Goal: Task Accomplishment & Management: Complete application form

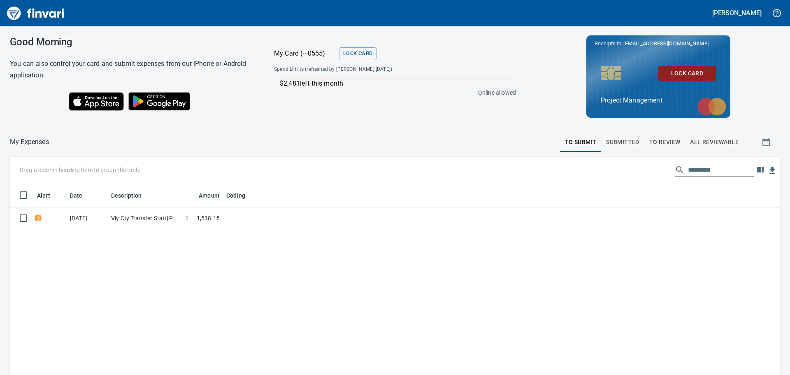
scroll to position [278, 758]
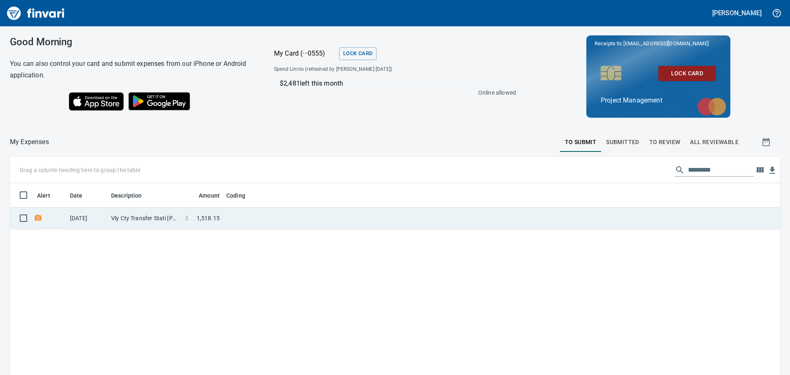
click at [286, 213] on td at bounding box center [326, 218] width 206 height 22
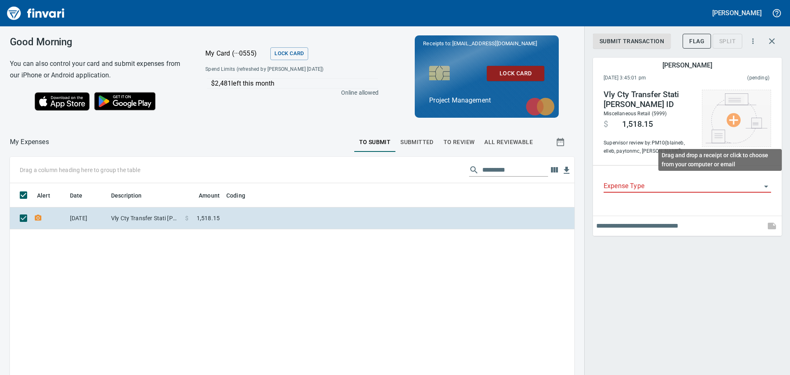
scroll to position [278, 552]
click at [733, 119] on img at bounding box center [737, 118] width 62 height 50
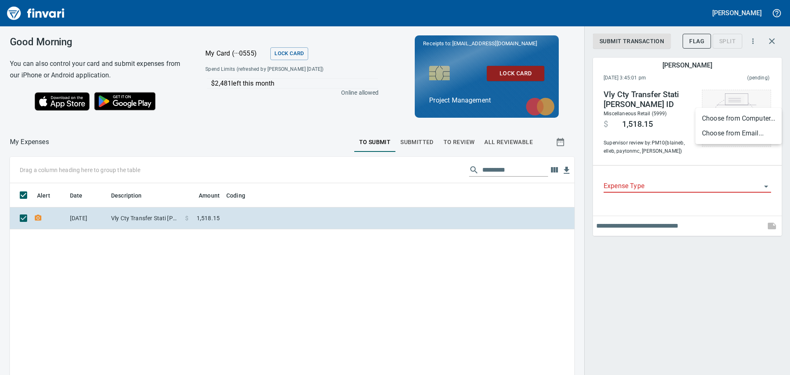
click at [733, 119] on li "Choose from Computer..." at bounding box center [739, 118] width 86 height 15
click at [649, 181] on input "Expense Type" at bounding box center [683, 187] width 158 height 12
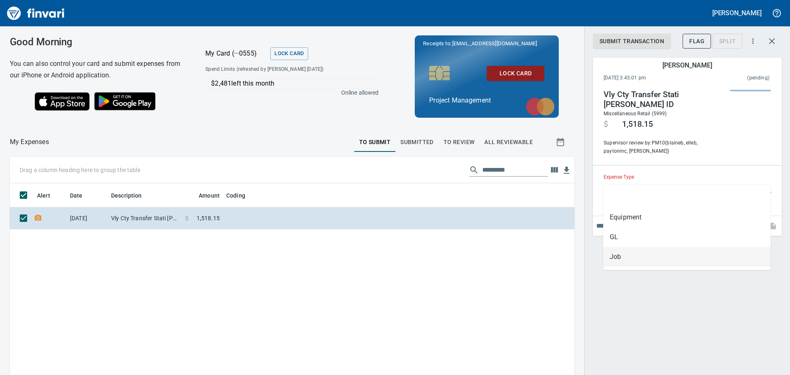
click at [621, 259] on li "Job" at bounding box center [687, 257] width 168 height 20
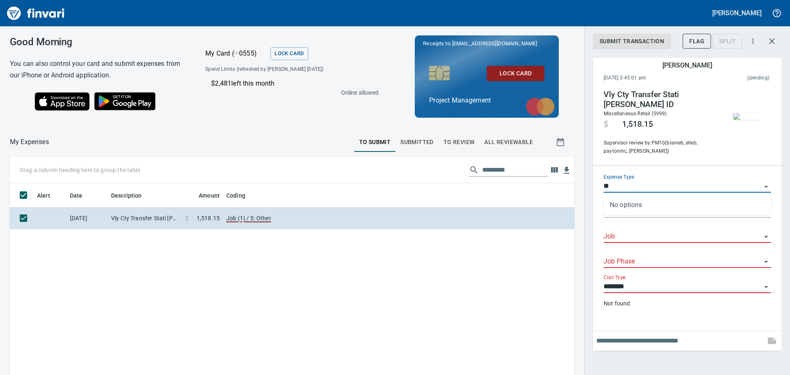
type input "*"
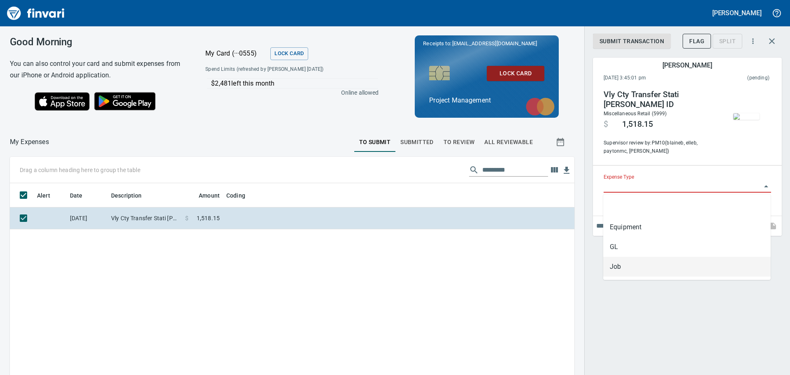
click at [619, 267] on li "Job" at bounding box center [687, 267] width 168 height 20
type input "***"
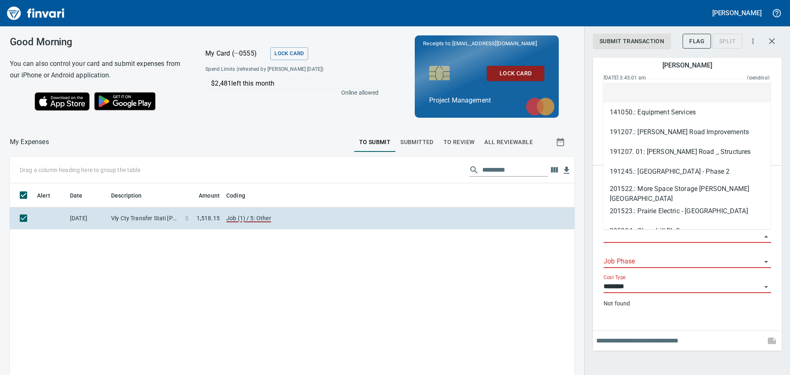
click at [618, 233] on input "Job" at bounding box center [683, 237] width 158 height 12
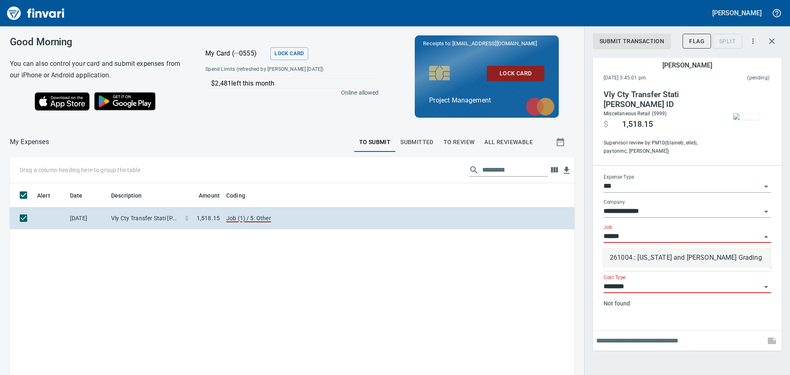
click at [648, 254] on li "261004.: [US_STATE] and [PERSON_NAME] Grading" at bounding box center [687, 258] width 168 height 20
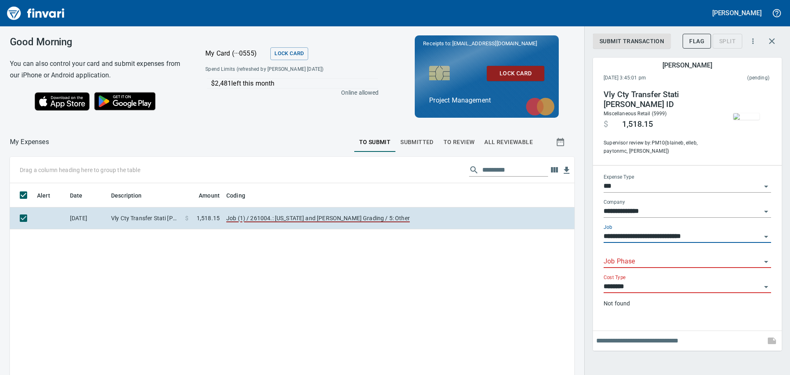
type input "**********"
click at [636, 259] on input "Job Phase" at bounding box center [683, 262] width 158 height 12
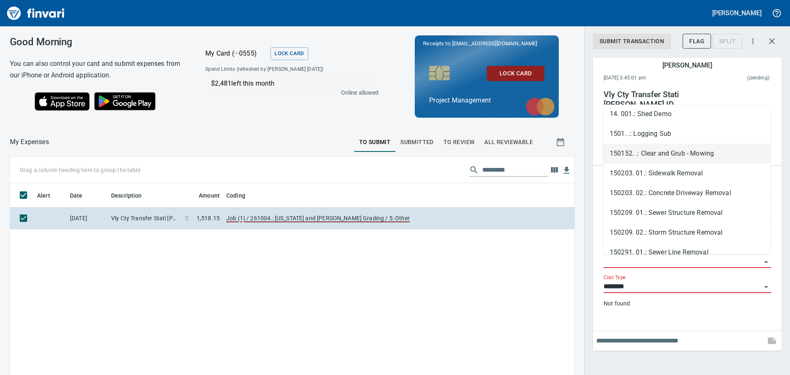
scroll to position [453, 0]
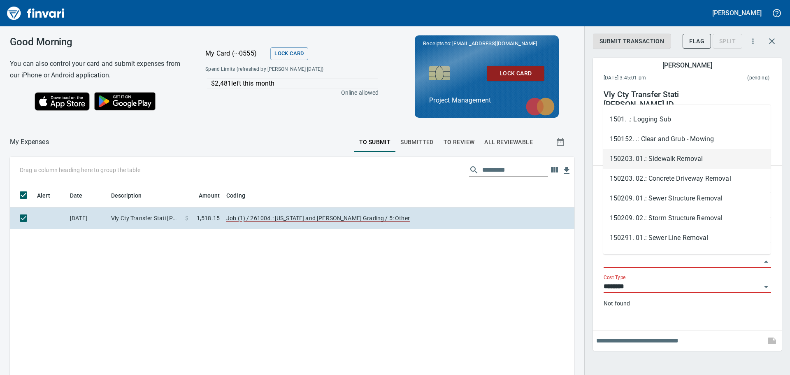
click at [670, 156] on li "150203. 01.: Sidewalk Removal" at bounding box center [687, 159] width 168 height 20
type input "**********"
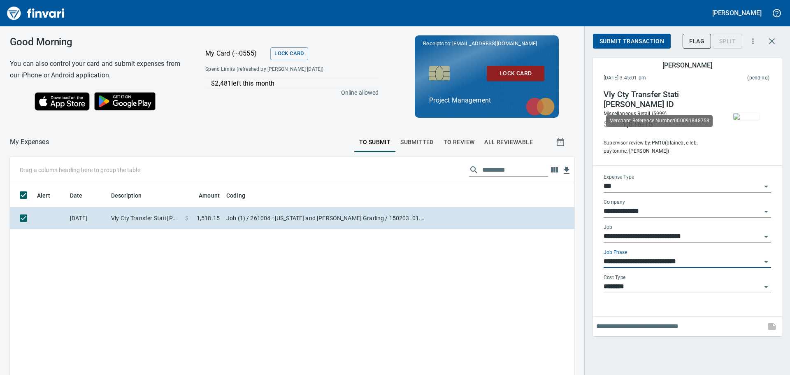
scroll to position [278, 552]
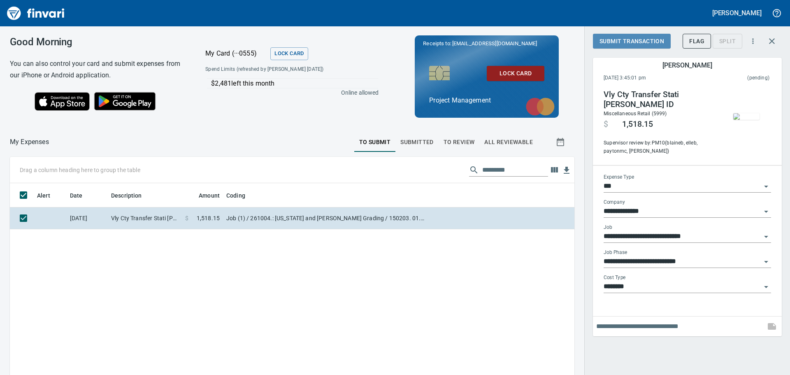
click at [628, 36] on span "Submit Transaction" at bounding box center [632, 41] width 65 height 10
